Goal: Information Seeking & Learning: Learn about a topic

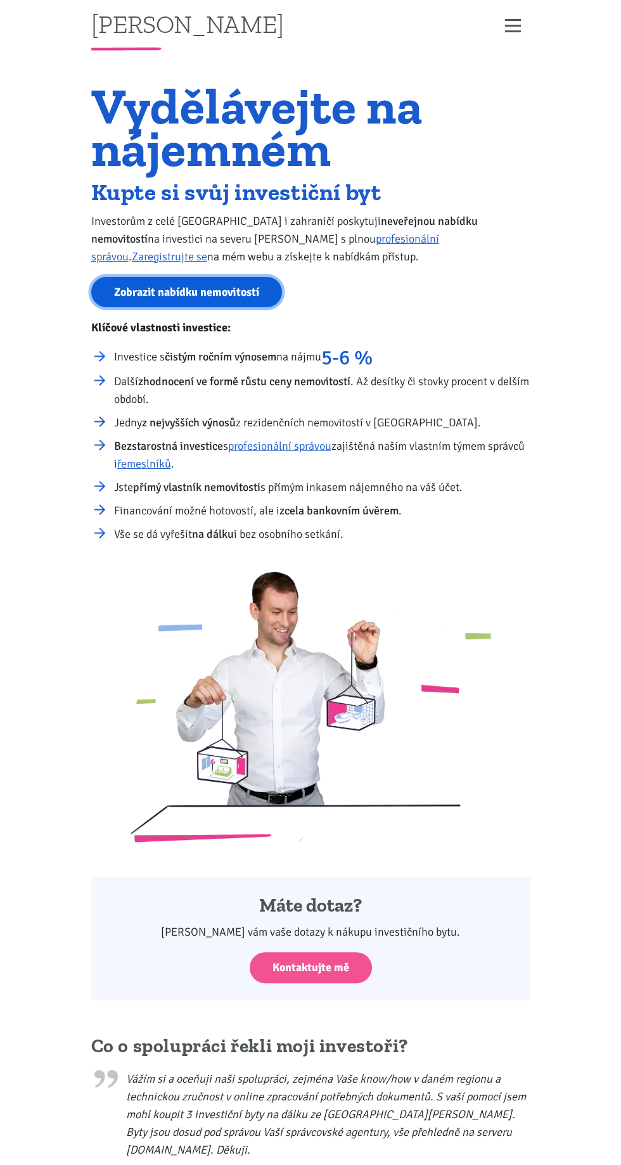
click at [174, 291] on link "Zobrazit nabídku nemovitostí" at bounding box center [186, 292] width 191 height 31
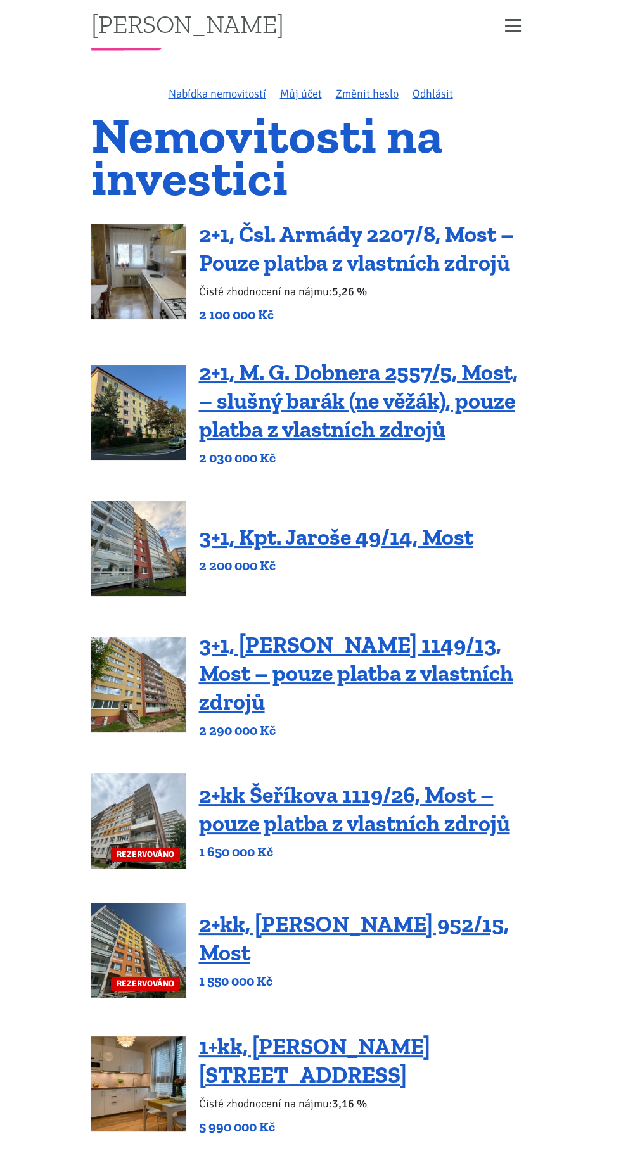
click at [243, 249] on link "2+1, Čsl. Armády 2207/8, Most – Pouze platba z vlastních zdrojů" at bounding box center [356, 249] width 315 height 56
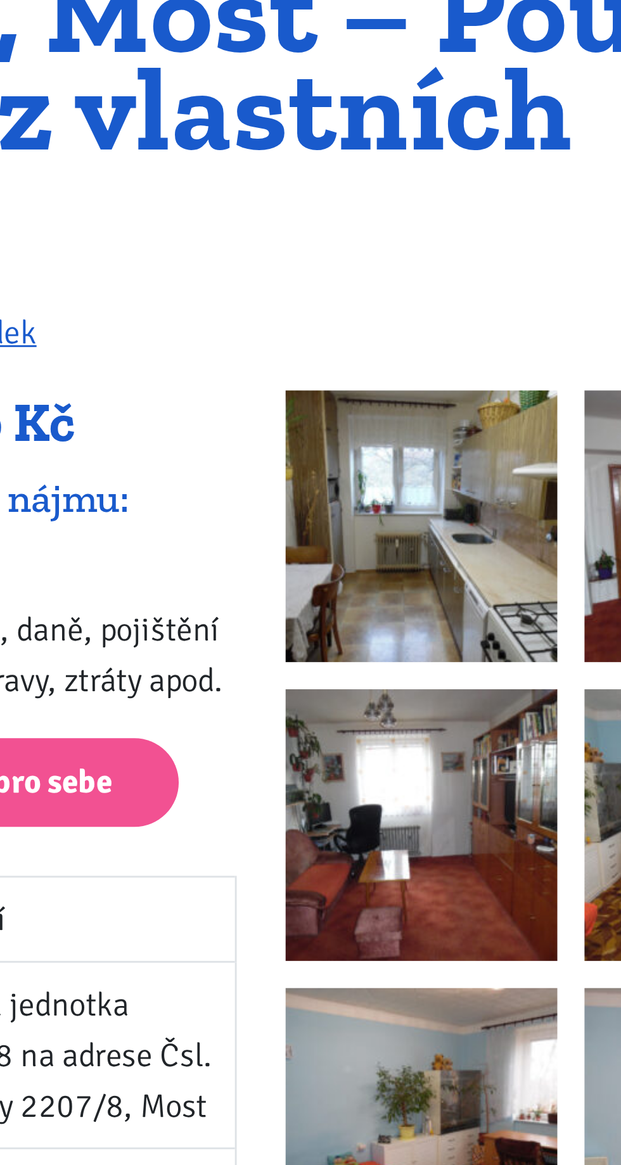
click at [373, 370] on img at bounding box center [366, 345] width 95 height 95
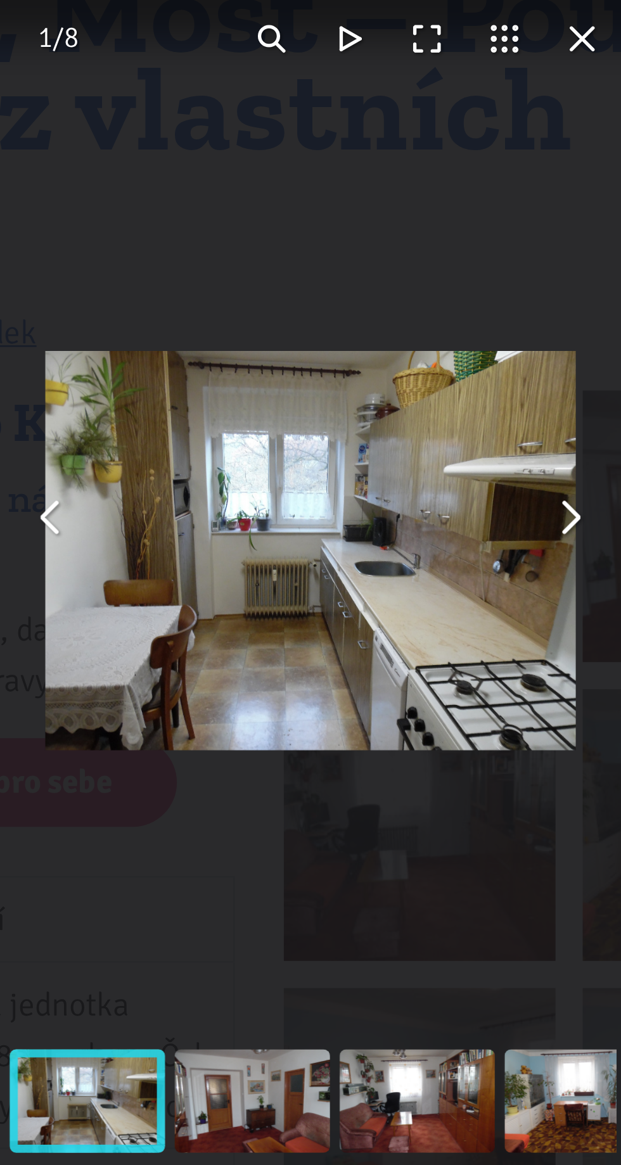
click at [421, 353] on button "You can close this modal content with the ESC key" at bounding box center [418, 343] width 27 height 27
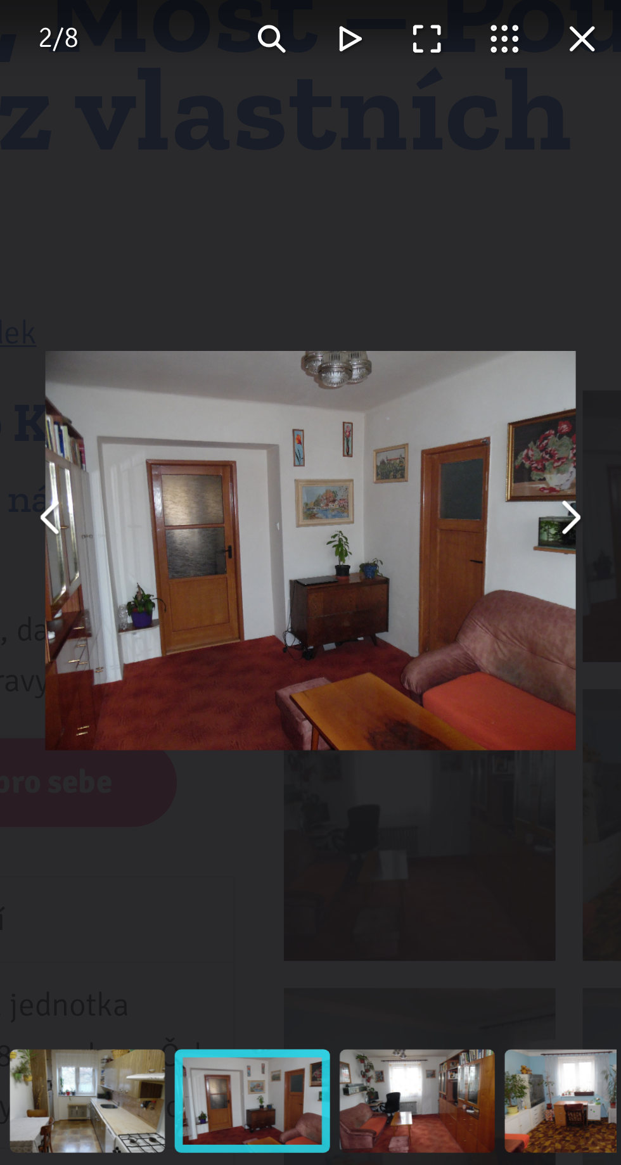
click at [418, 357] on img "You can close this modal content with the ESC key" at bounding box center [328, 354] width 186 height 139
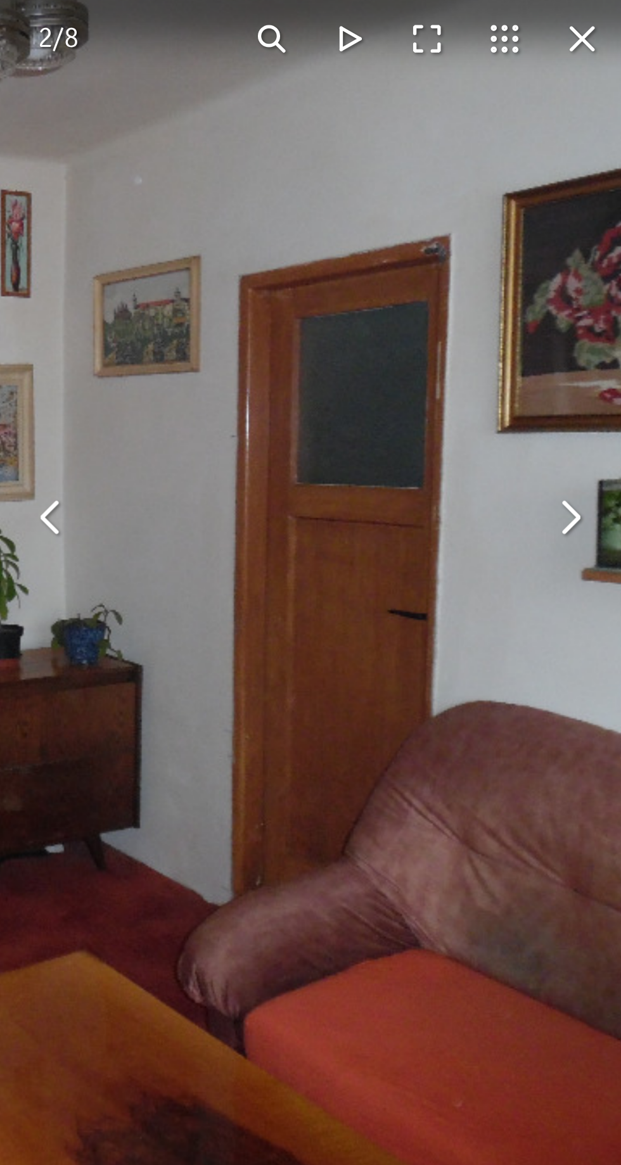
click at [422, 355] on button "You can close this modal content with the ESC key" at bounding box center [418, 343] width 27 height 27
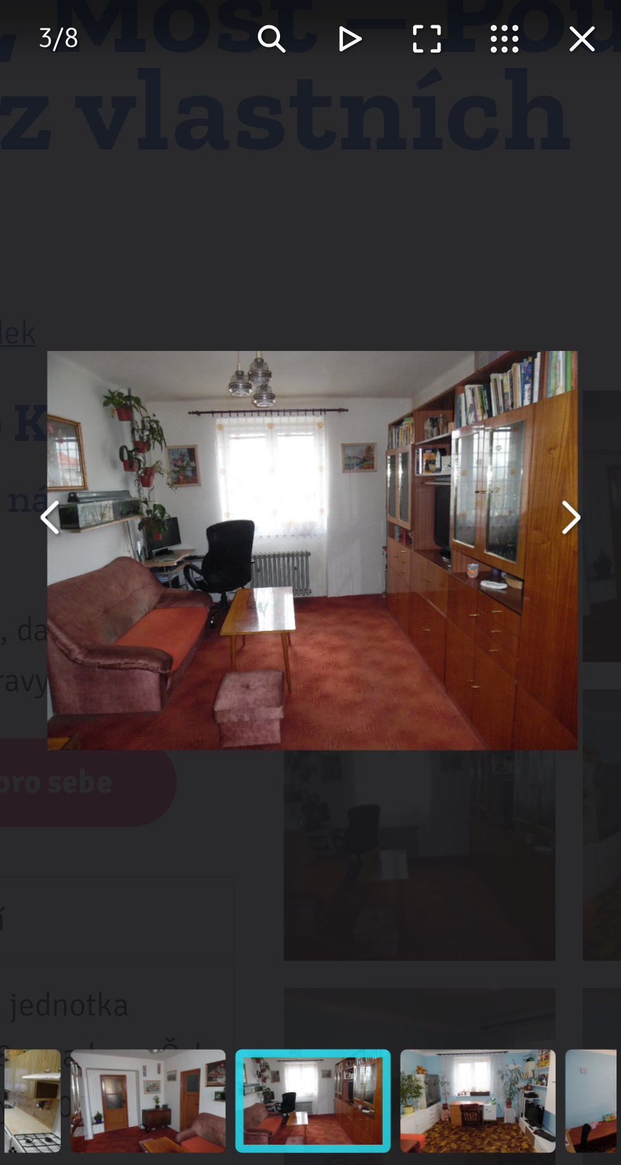
click at [412, 354] on button "You can close this modal content with the ESC key" at bounding box center [418, 343] width 27 height 27
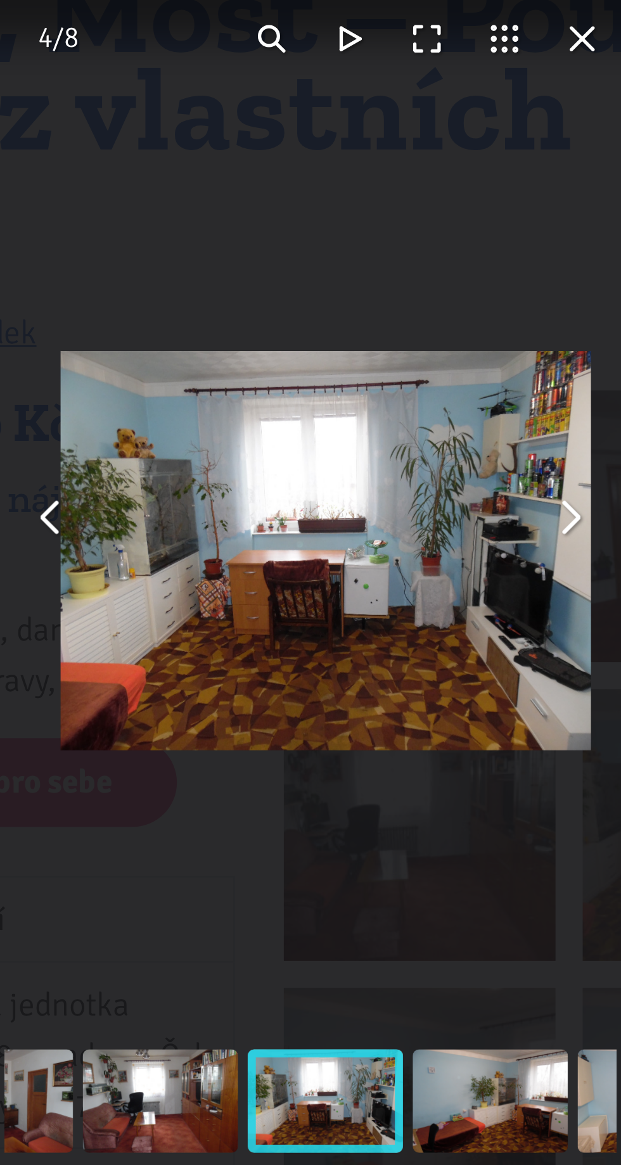
click at [414, 352] on button "You can close this modal content with the ESC key" at bounding box center [418, 343] width 27 height 27
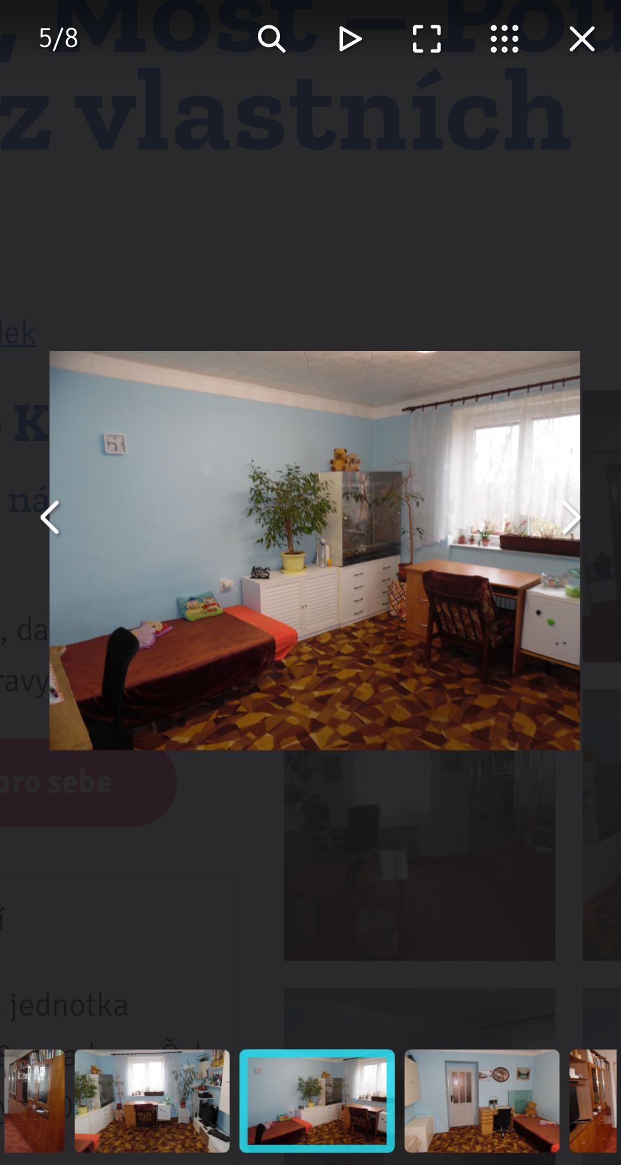
click at [413, 352] on button "You can close this modal content with the ESC key" at bounding box center [418, 343] width 27 height 27
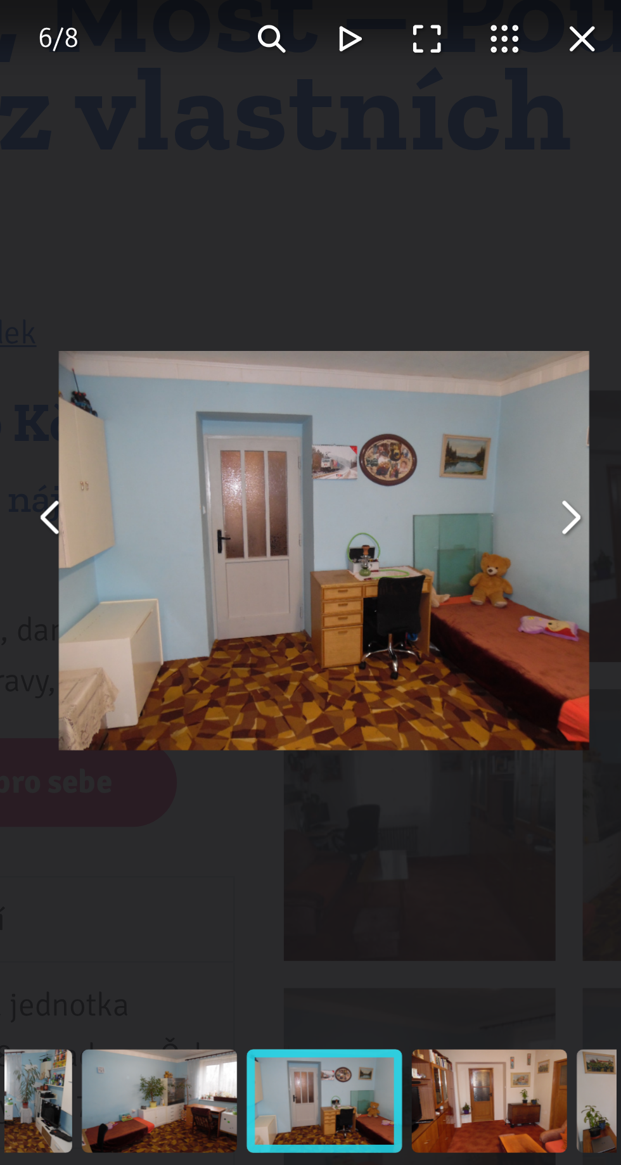
click at [416, 354] on button "You can close this modal content with the ESC key" at bounding box center [418, 343] width 27 height 27
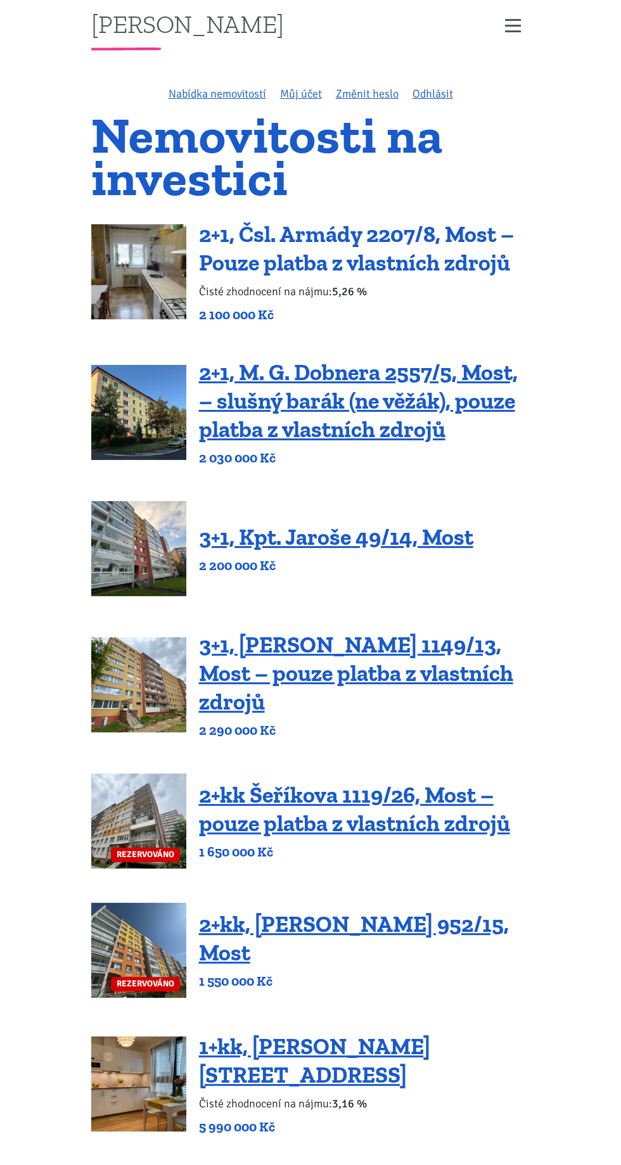
click at [314, 238] on link "2+1, Čsl. Armády 2207/8, Most – Pouze platba z vlastních zdrojů" at bounding box center [356, 249] width 315 height 56
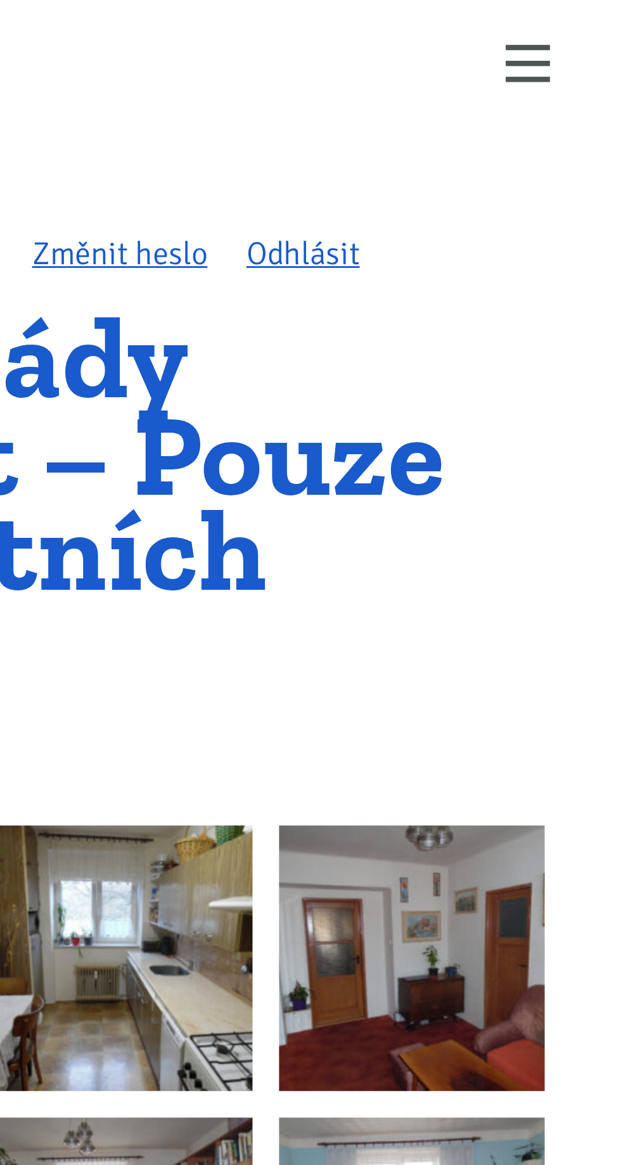
click at [399, 336] on img at bounding box center [366, 345] width 95 height 95
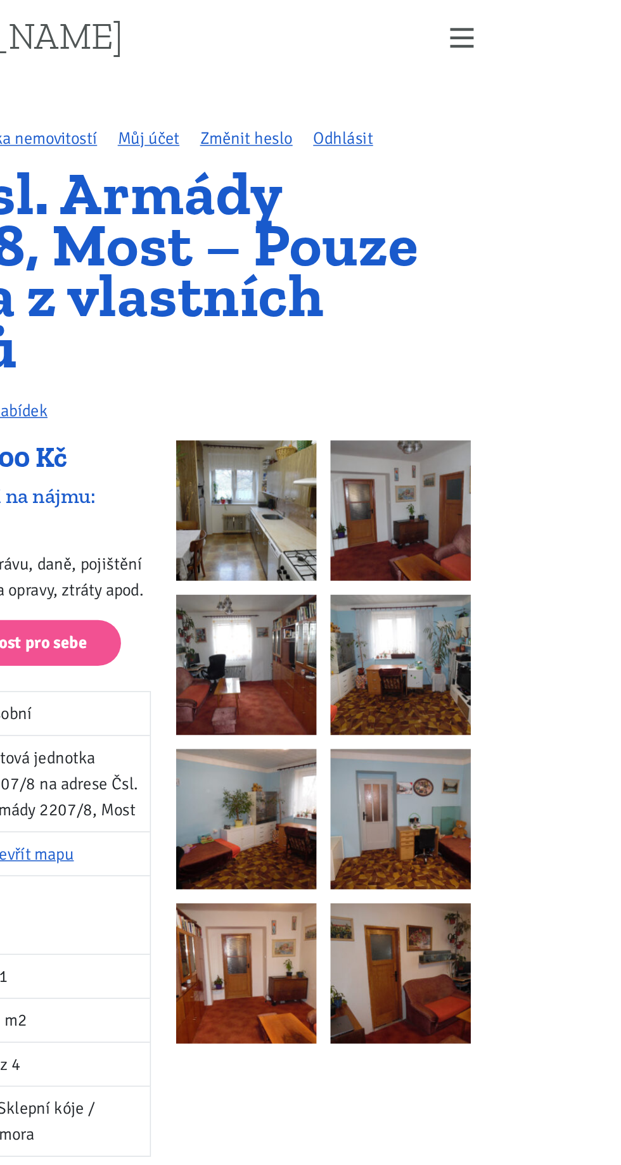
click at [355, 332] on img at bounding box center [366, 345] width 95 height 95
click at [363, 351] on img at bounding box center [366, 345] width 95 height 95
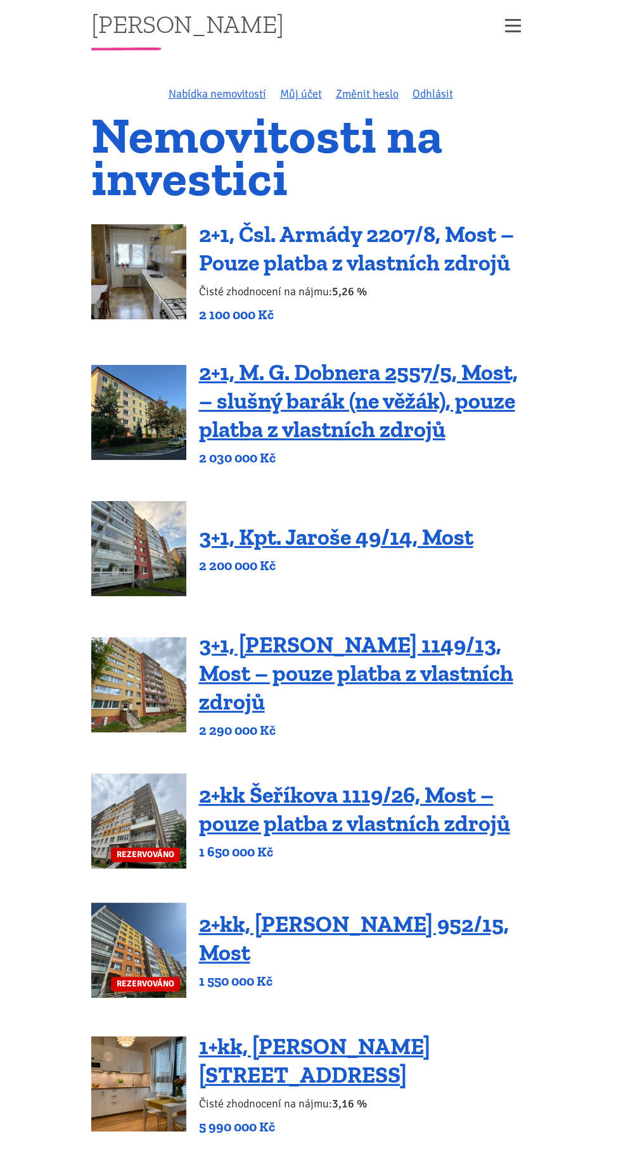
click at [328, 245] on link "2+1, Čsl. Armády 2207/8, Most – Pouze platba z vlastních zdrojů" at bounding box center [356, 249] width 315 height 56
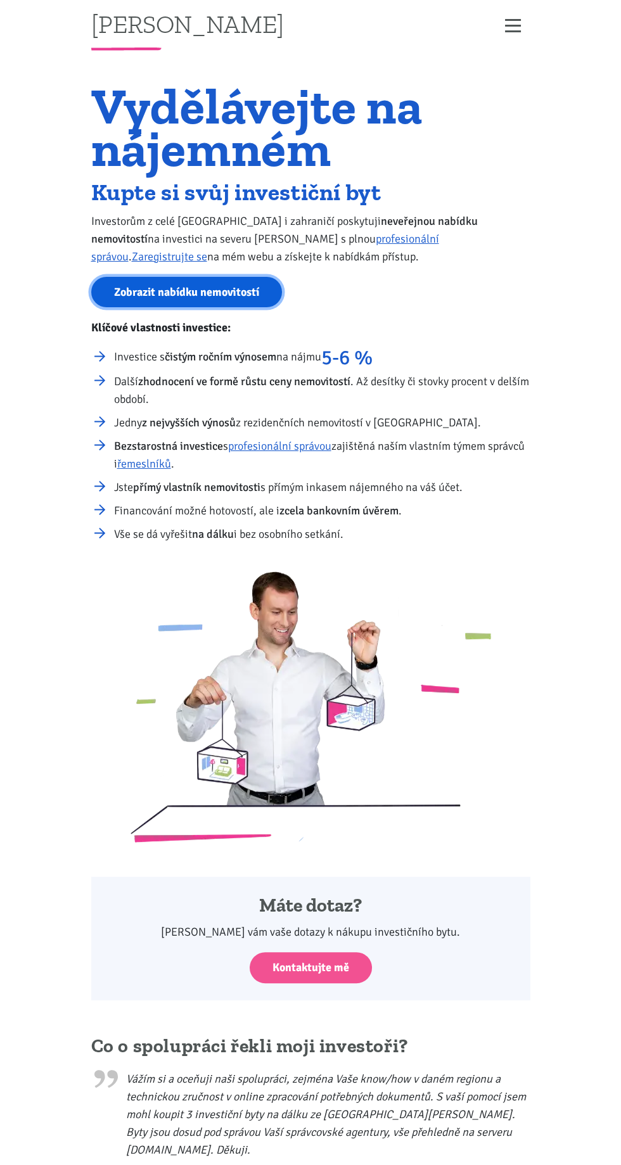
click at [176, 290] on link "Zobrazit nabídku nemovitostí" at bounding box center [186, 292] width 191 height 31
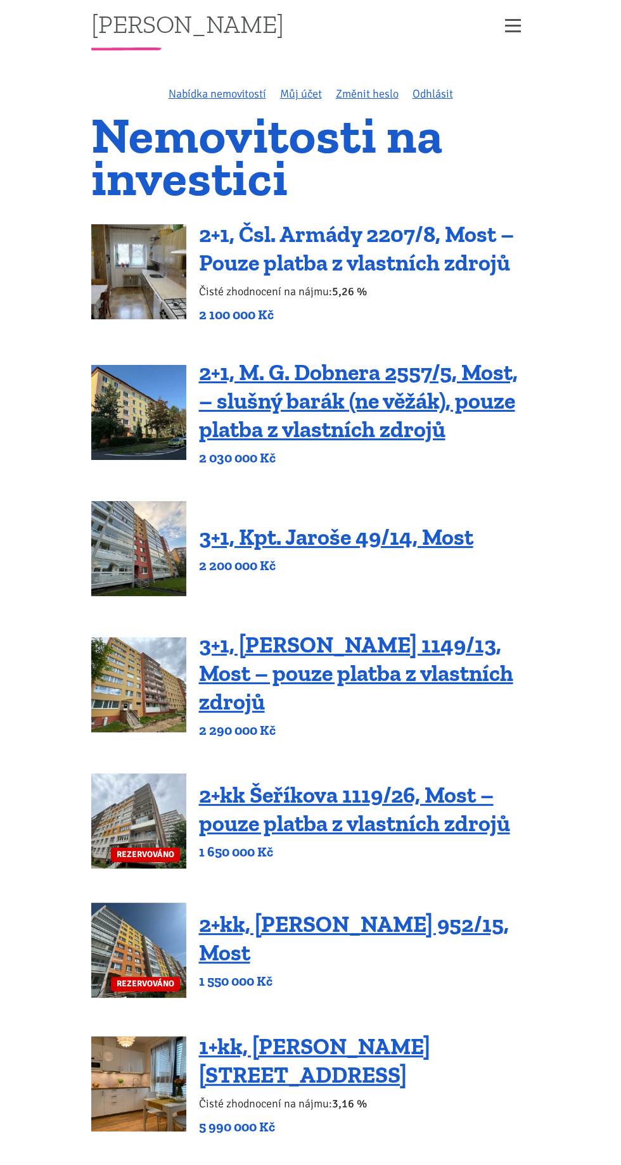
click at [300, 271] on link "2+1, Čsl. Armády 2207/8, Most – Pouze platba z vlastních zdrojů" at bounding box center [356, 249] width 315 height 56
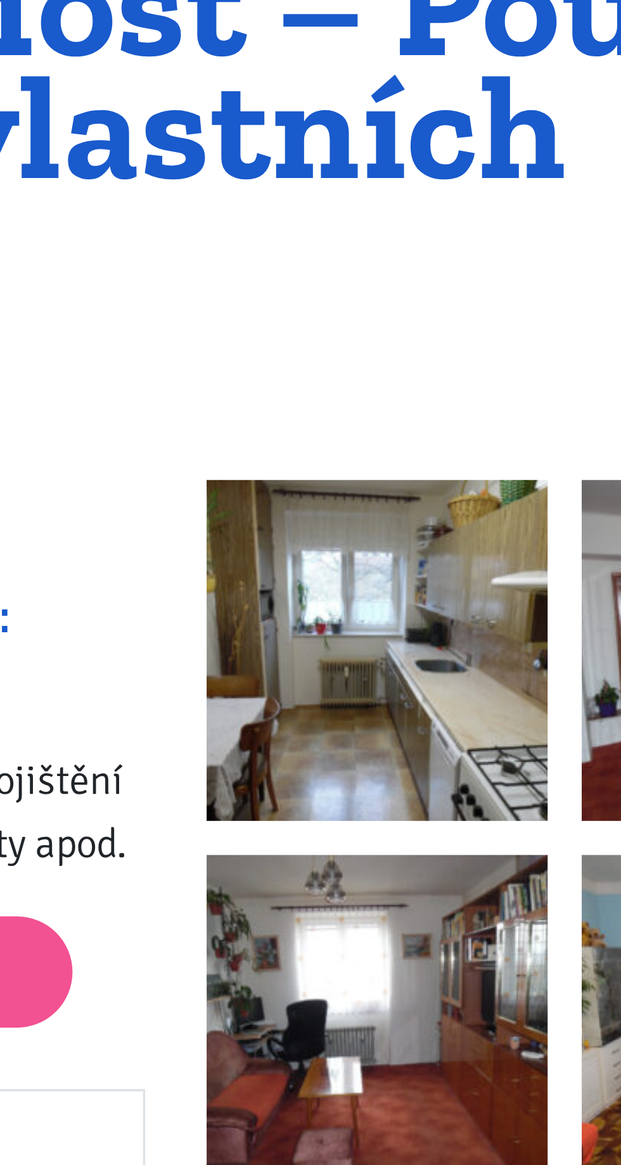
click at [382, 367] on img at bounding box center [366, 345] width 95 height 95
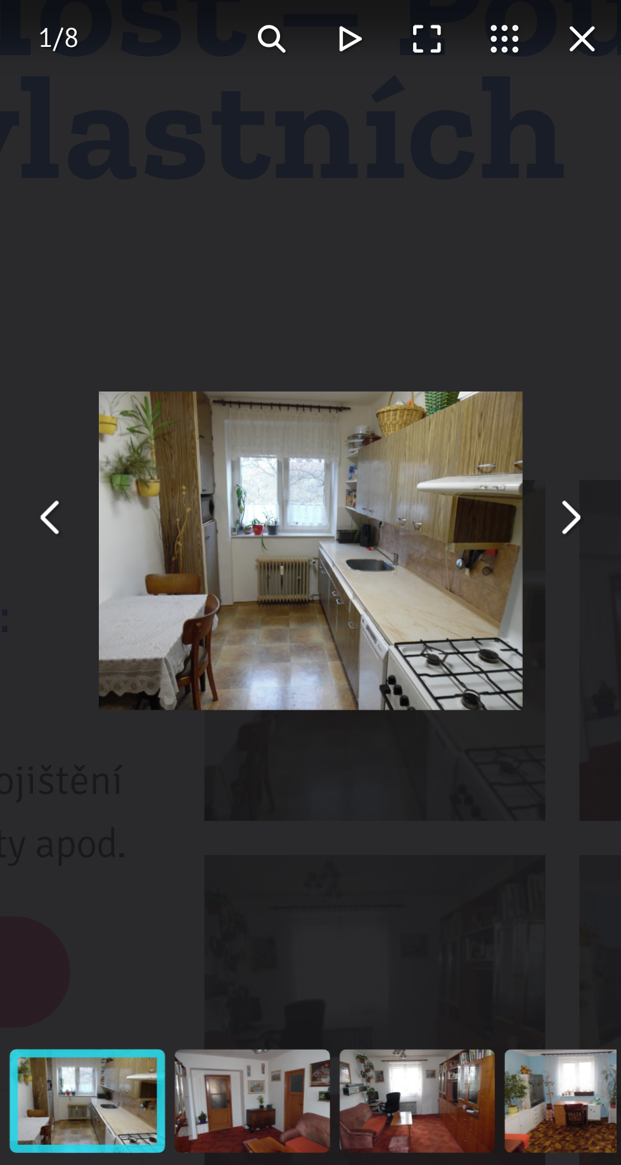
click at [418, 314] on button "You can close this modal content with the ESC key" at bounding box center [420, 309] width 22 height 22
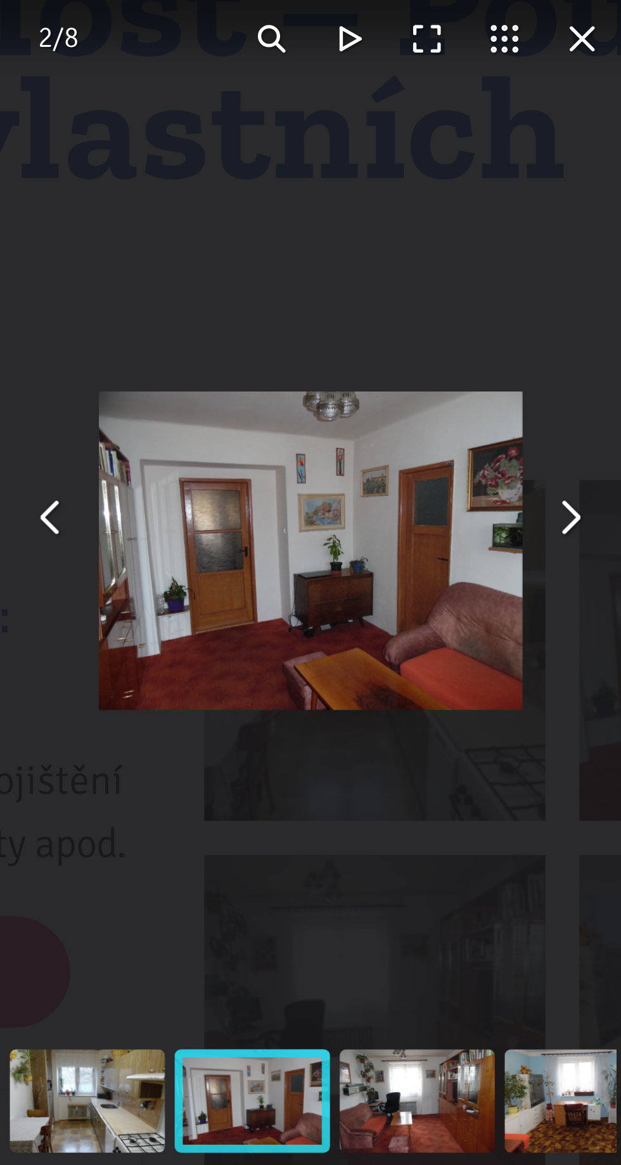
click at [418, 317] on button "You can close this modal content with the ESC key" at bounding box center [420, 309] width 22 height 22
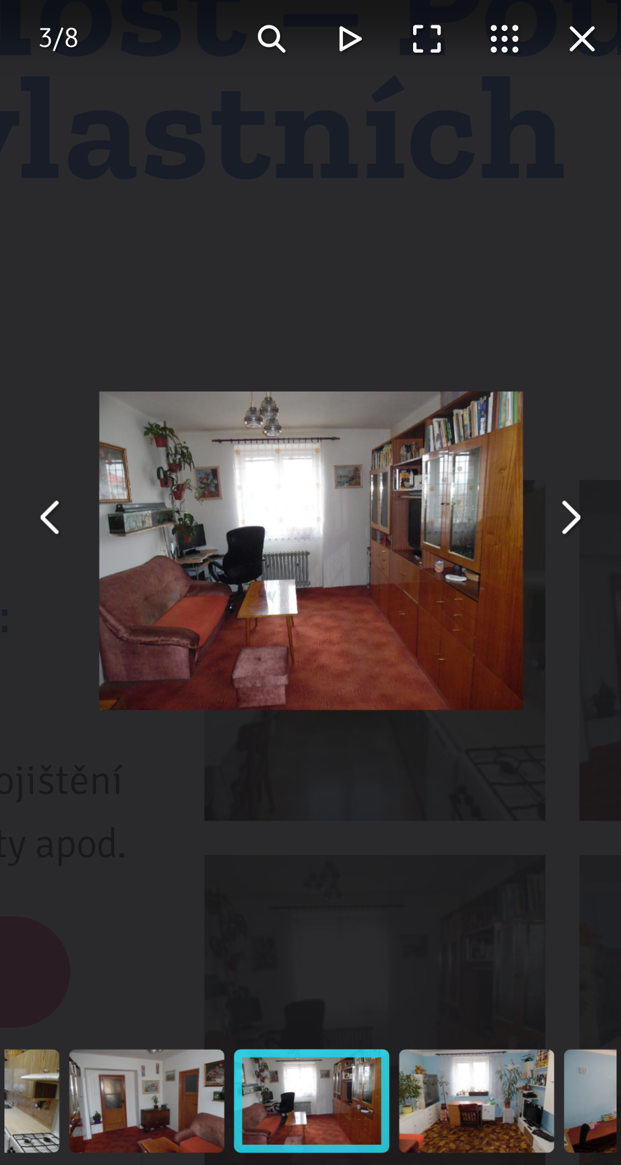
click at [419, 316] on button "You can close this modal content with the ESC key" at bounding box center [420, 309] width 22 height 22
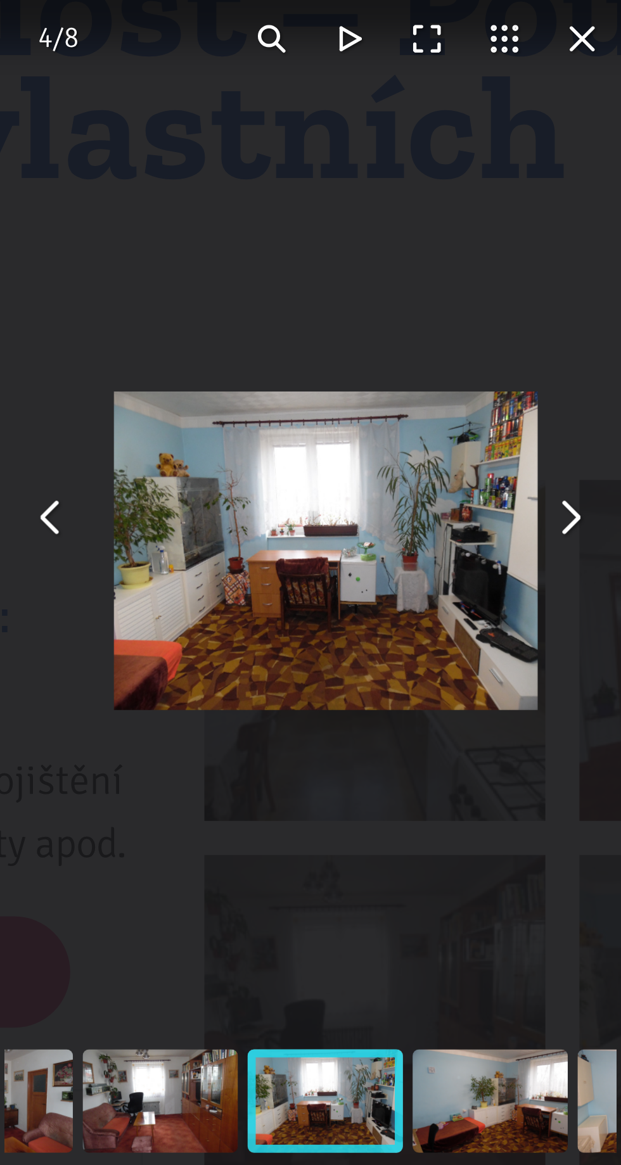
click at [421, 316] on button "You can close this modal content with the ESC key" at bounding box center [420, 309] width 22 height 22
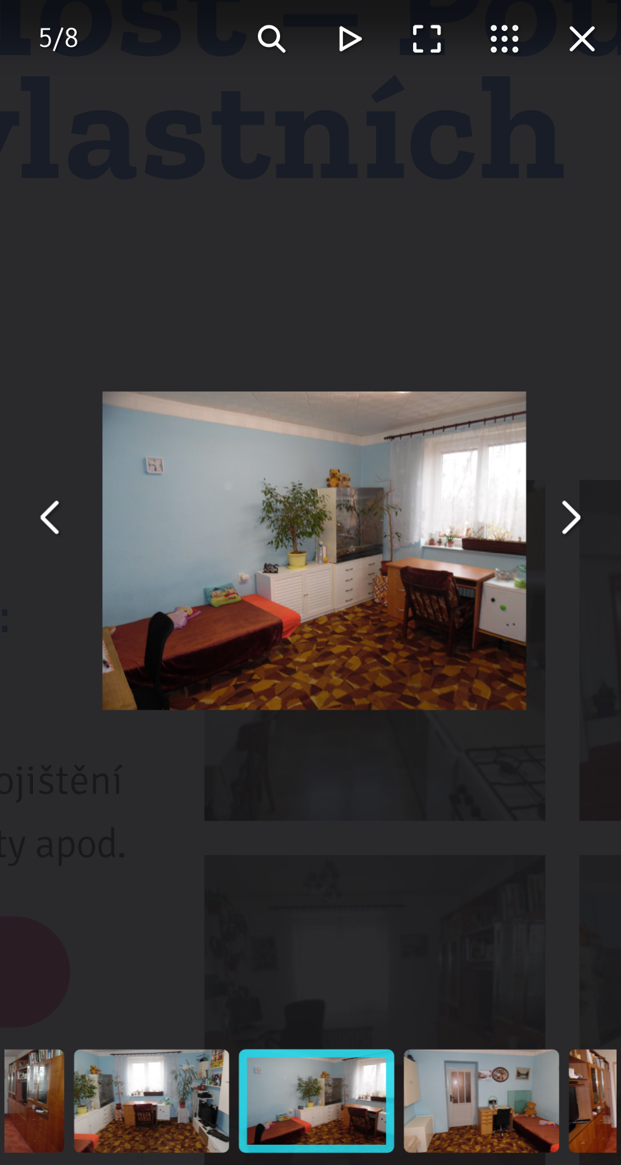
click at [419, 316] on button "You can close this modal content with the ESC key" at bounding box center [420, 309] width 22 height 22
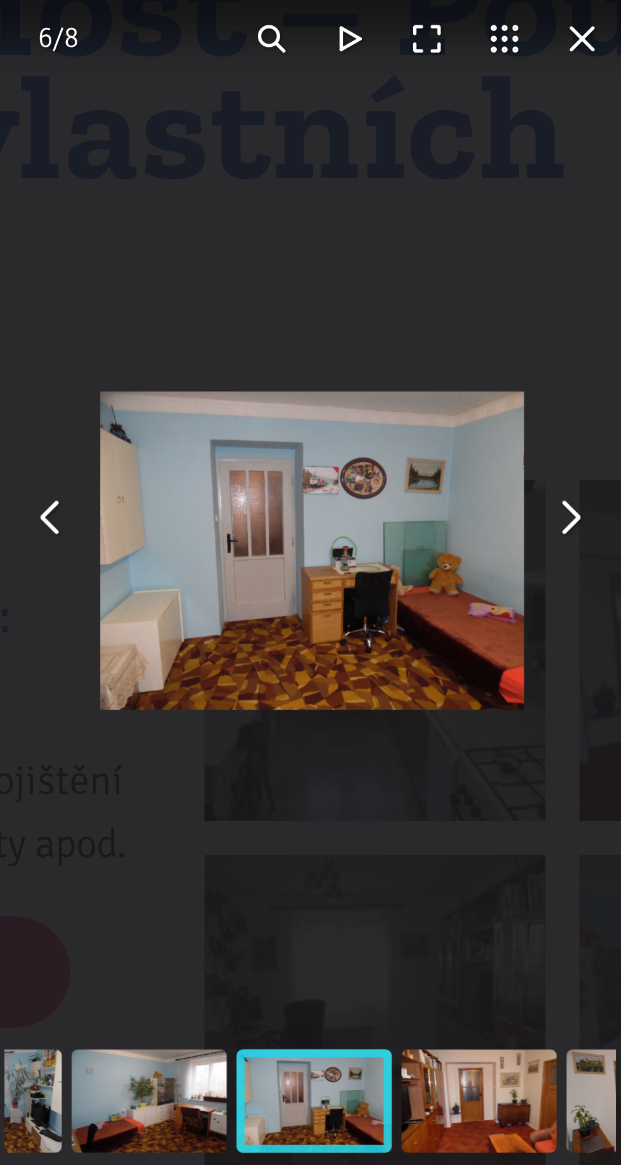
click at [423, 316] on button "You can close this modal content with the ESC key" at bounding box center [420, 309] width 22 height 22
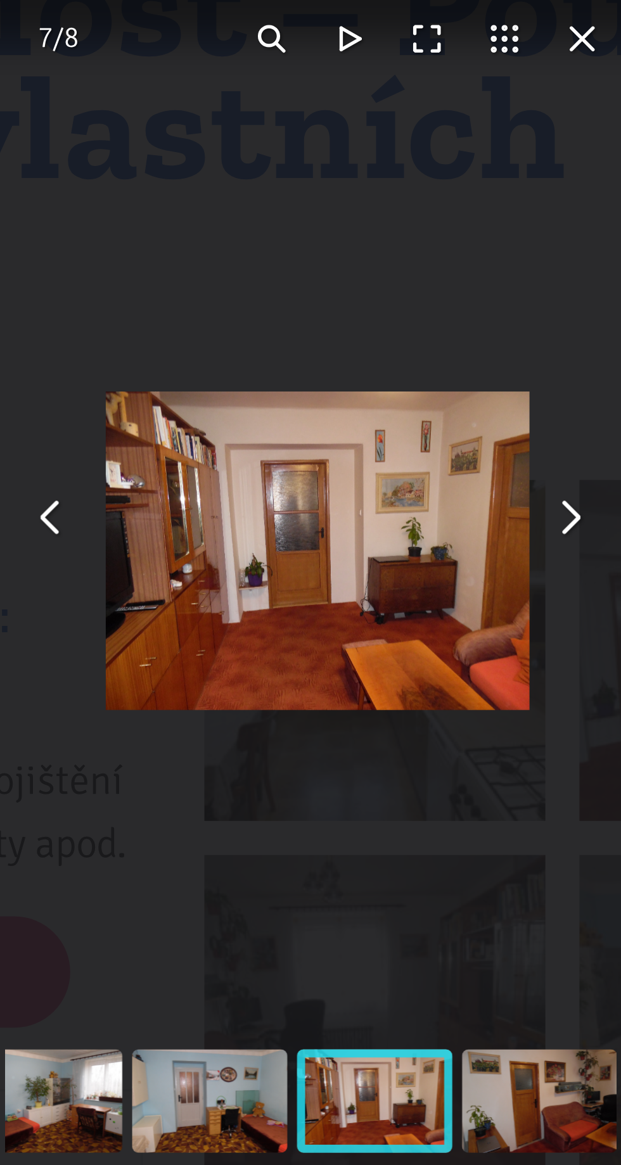
click at [419, 316] on button "You can close this modal content with the ESC key" at bounding box center [420, 309] width 22 height 22
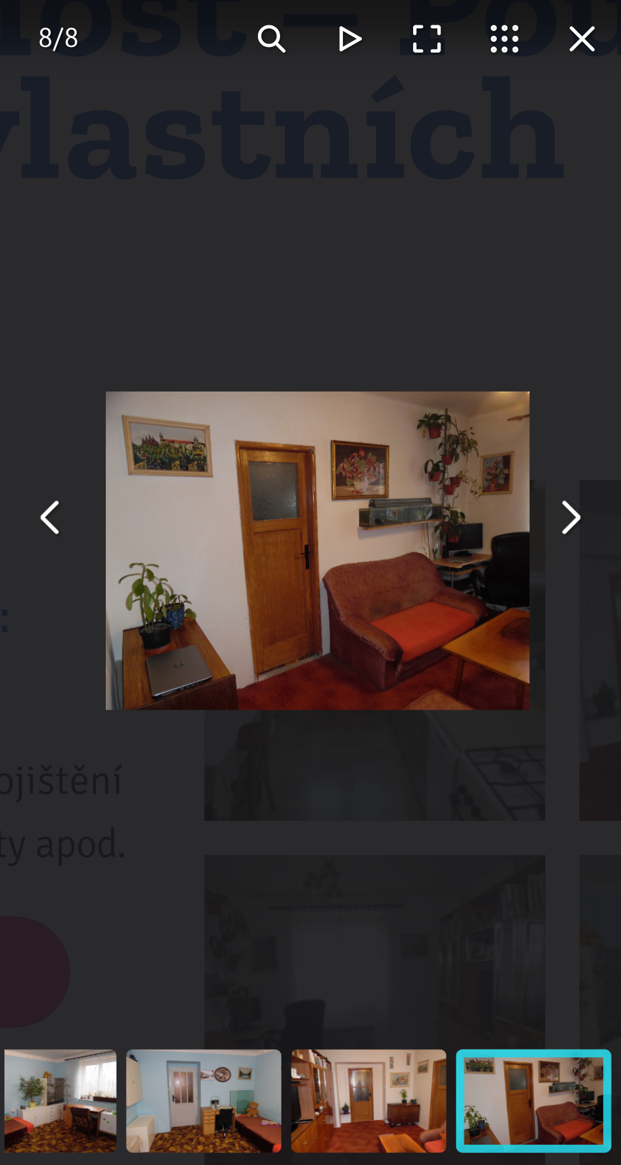
click at [421, 316] on button "You can close this modal content with the ESC key" at bounding box center [420, 309] width 22 height 22
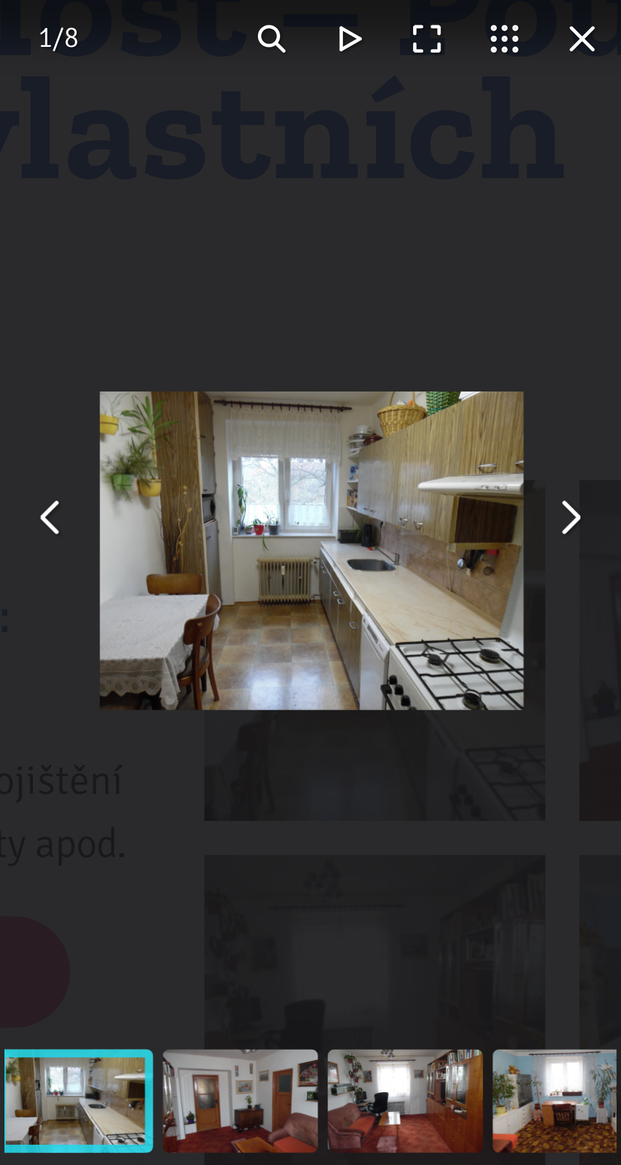
click at [421, 315] on button "You can close this modal content with the ESC key" at bounding box center [420, 309] width 22 height 22
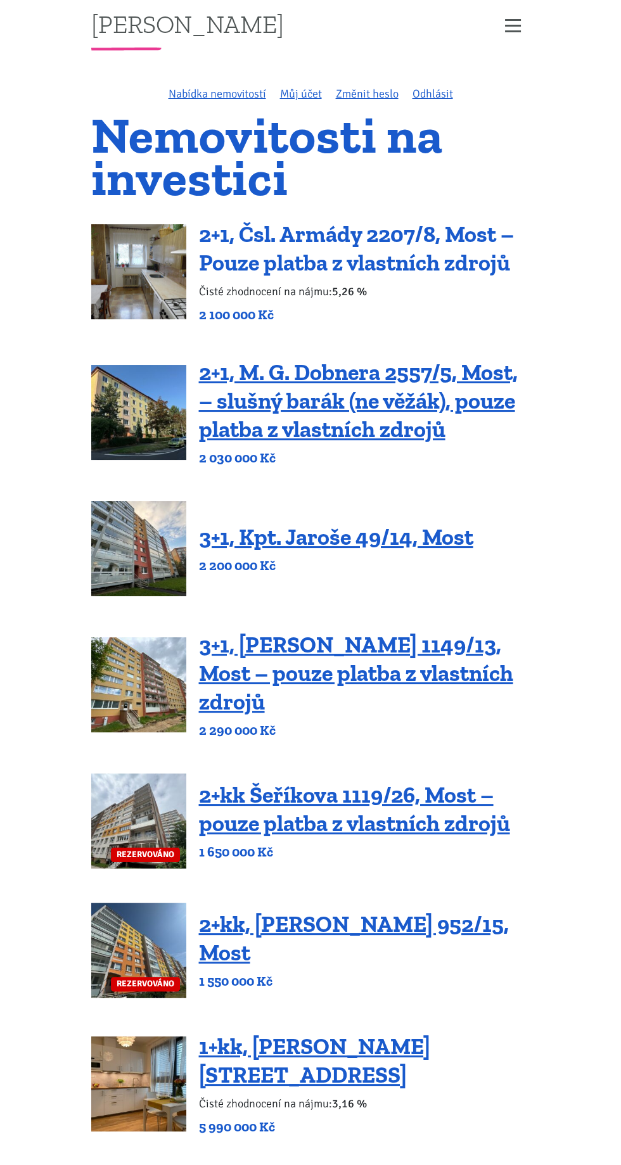
click at [291, 246] on link "2+1, Čsl. Armády 2207/8, Most – Pouze platba z vlastních zdrojů" at bounding box center [356, 249] width 315 height 56
